Goal: Task Accomplishment & Management: Use online tool/utility

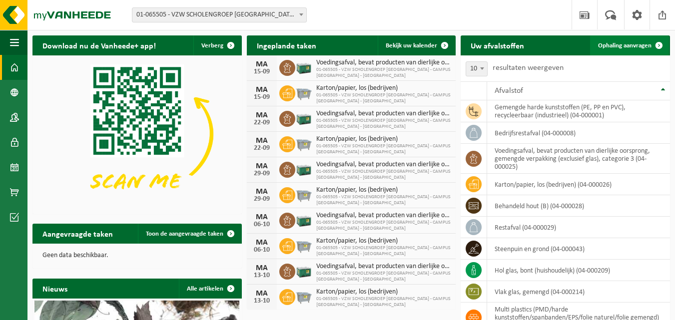
click at [616, 47] on span "Ophaling aanvragen" at bounding box center [624, 45] width 53 height 6
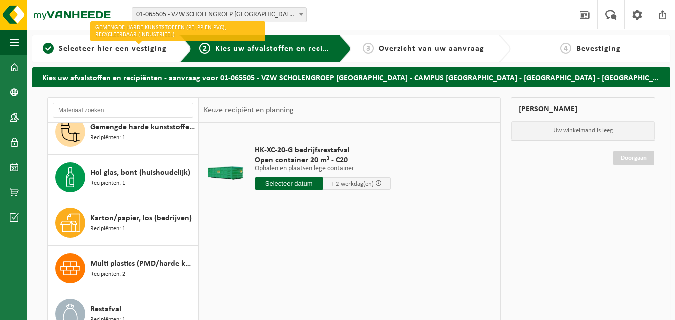
scroll to position [199, 0]
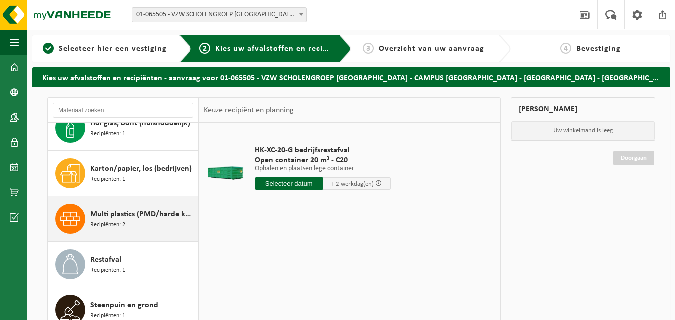
click at [150, 213] on span "Multi plastics (PMD/harde kunststoffen/spanbanden/EPS/folie naturel/folie gemen…" at bounding box center [142, 214] width 105 height 12
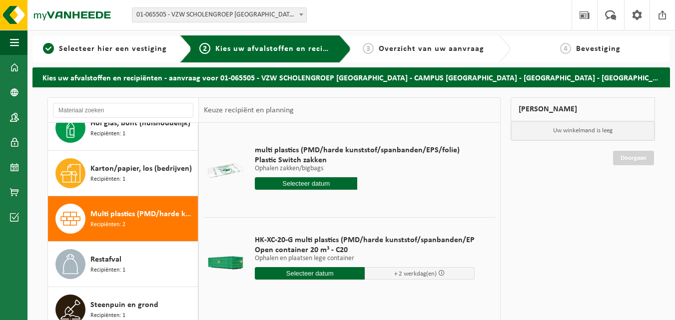
click at [305, 273] on input "text" at bounding box center [310, 273] width 110 height 12
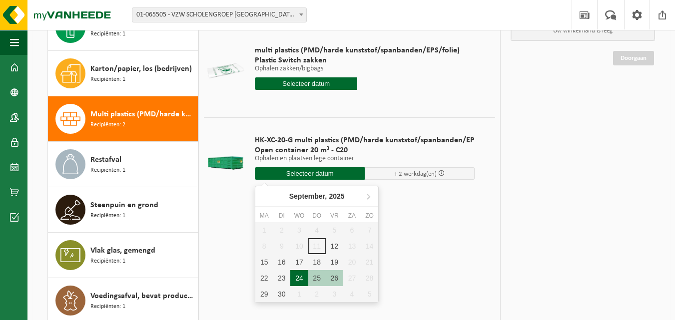
scroll to position [150, 0]
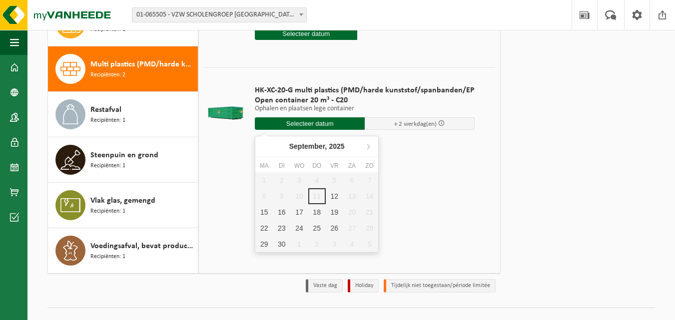
click at [318, 192] on div "1 2 3 4 5 6 7 8 9 10 11 12 13 14 15 16 17 18 19 20 21 22 23 24 25 26 27 28 29 3…" at bounding box center [316, 212] width 123 height 80
click at [336, 199] on div "12" at bounding box center [334, 196] width 17 height 16
type input "Van 2025-09-12"
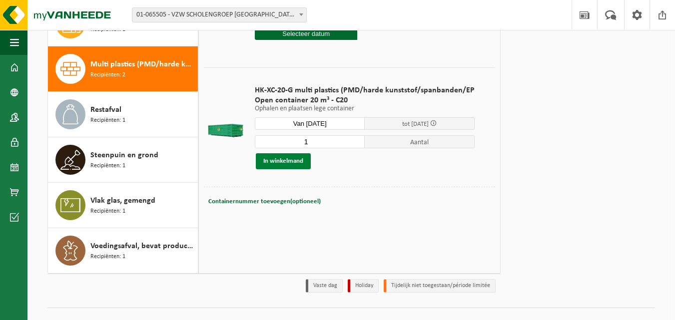
click at [294, 160] on button "In winkelmand" at bounding box center [283, 161] width 55 height 16
click at [622, 51] on link "Doorgaan" at bounding box center [633, 51] width 41 height 14
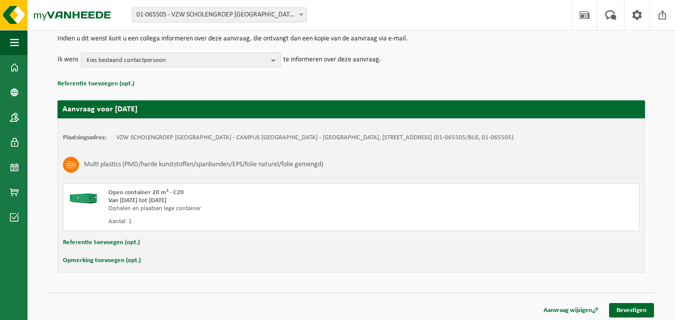
scroll to position [108, 0]
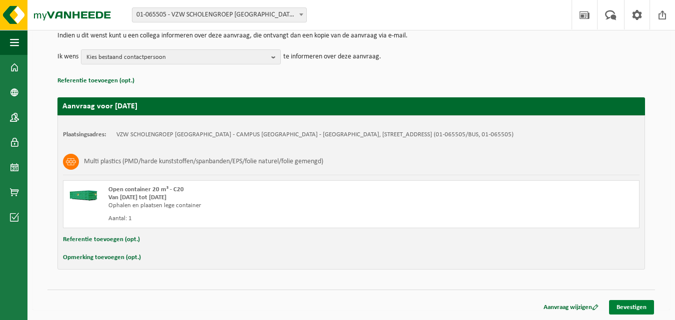
click at [624, 305] on link "Bevestigen" at bounding box center [631, 307] width 45 height 14
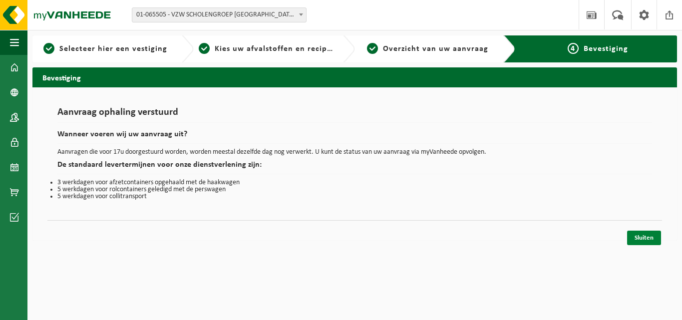
click at [641, 236] on link "Sluiten" at bounding box center [644, 238] width 34 height 14
